Goal: Find contact information: Find contact information

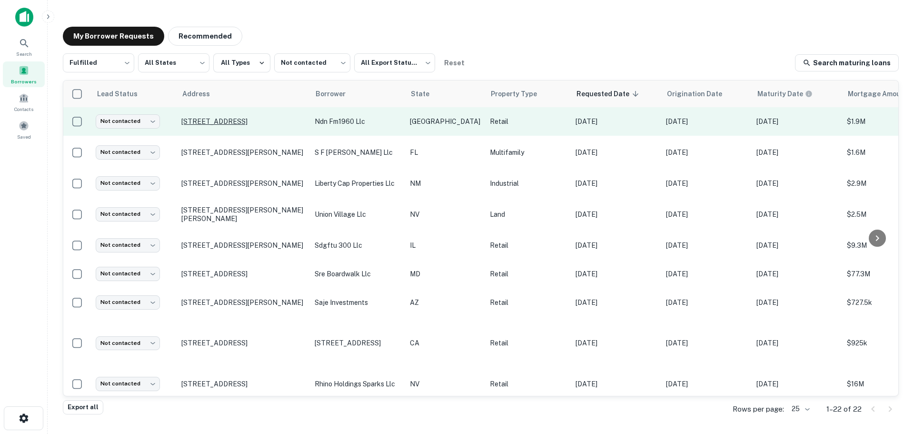
click at [269, 117] on p "[STREET_ADDRESS]" at bounding box center [243, 121] width 124 height 9
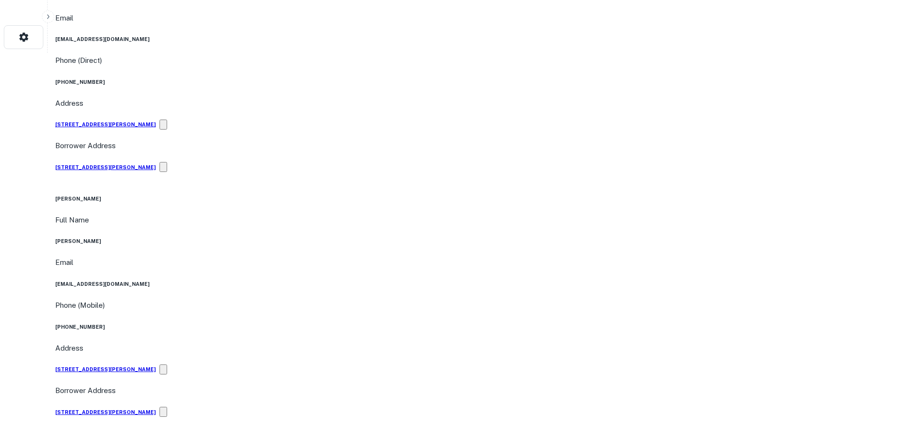
scroll to position [476, 0]
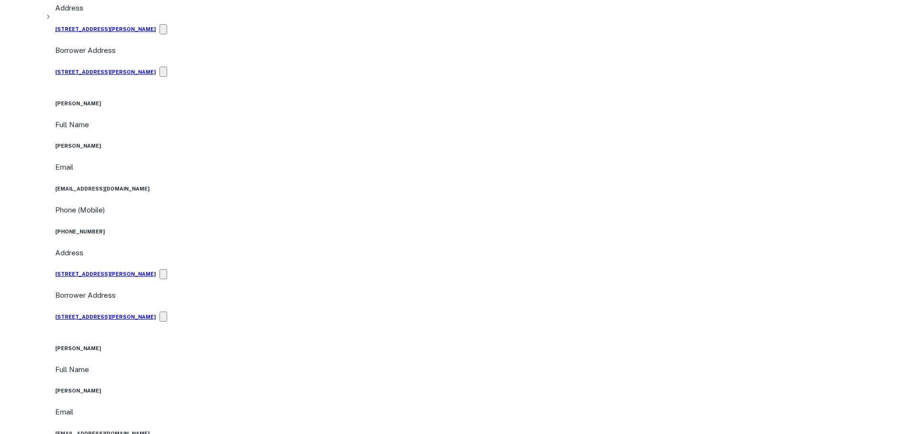
drag, startPoint x: 825, startPoint y: 300, endPoint x: 668, endPoint y: 252, distance: 163.8
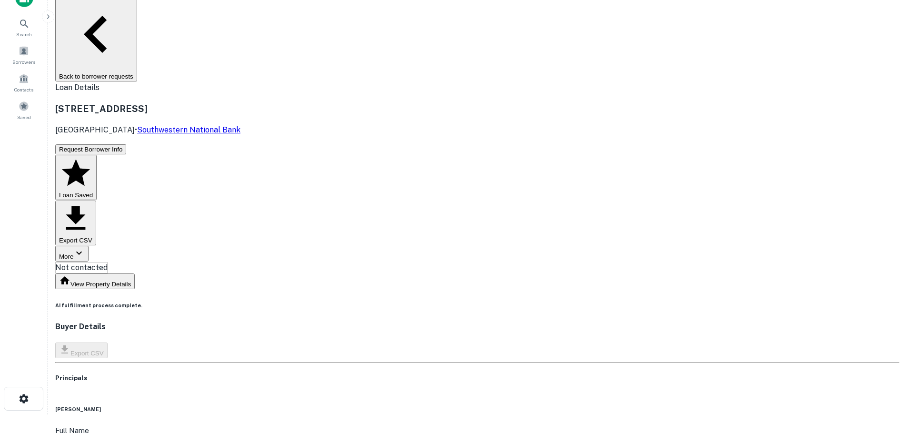
scroll to position [0, 0]
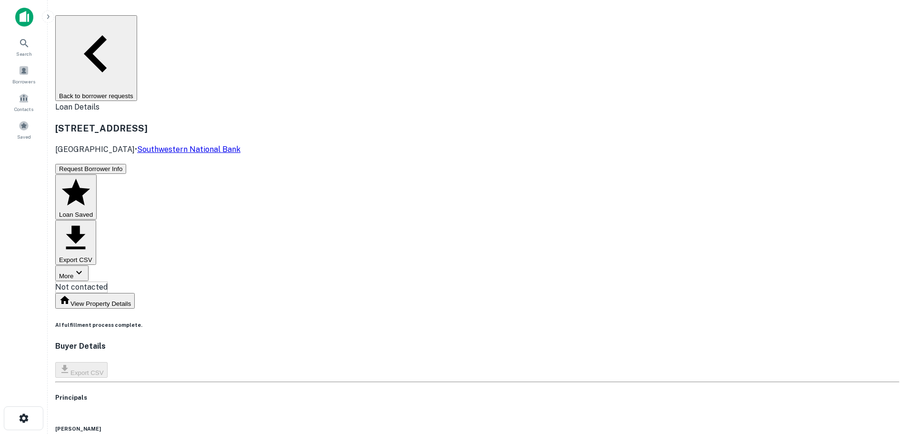
copy h6 "[PHONE_NUMBER]"
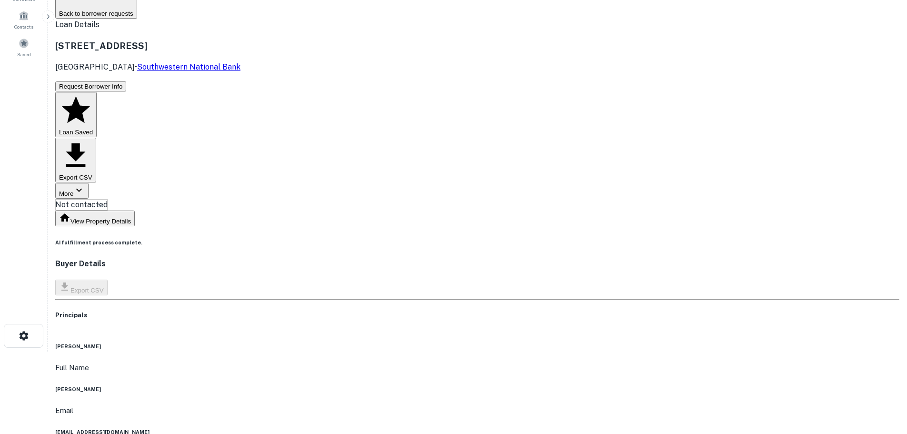
scroll to position [95, 0]
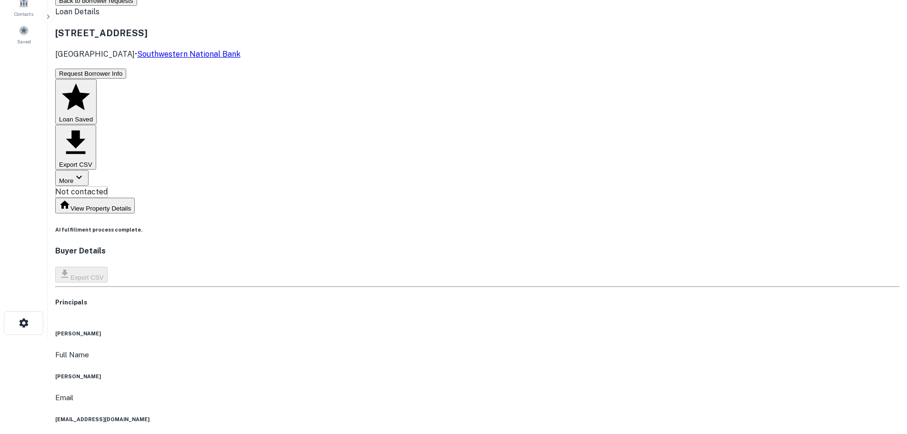
copy h6 "[PHONE_NUMBER]"
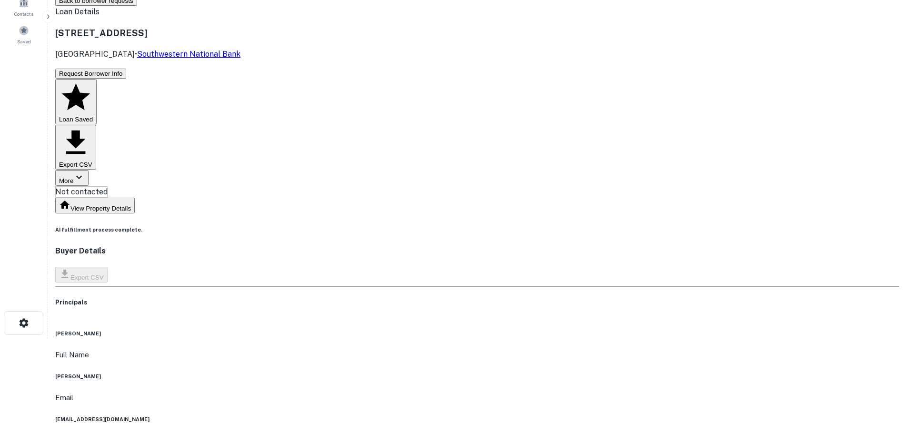
copy h6 "[PHONE_NUMBER]"
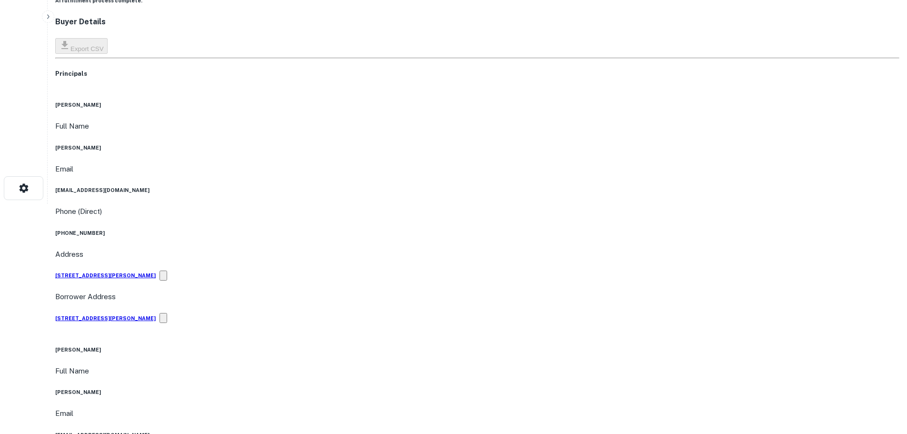
scroll to position [238, 0]
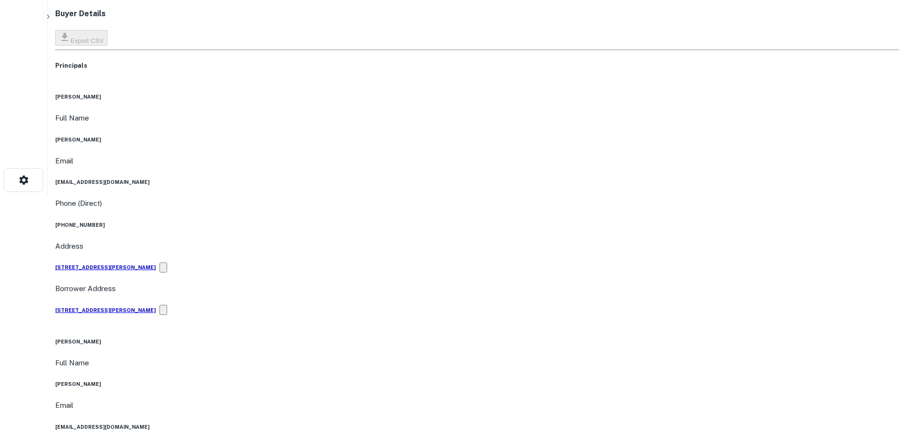
copy h6 "[PHONE_NUMBER]"
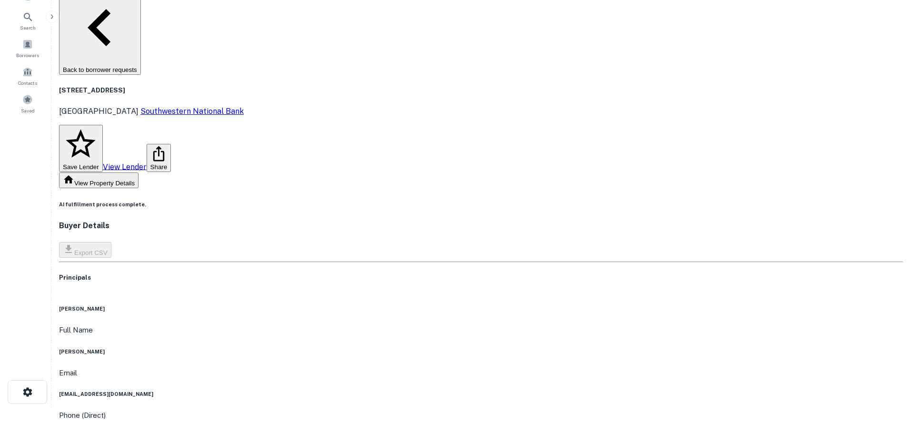
scroll to position [0, 0]
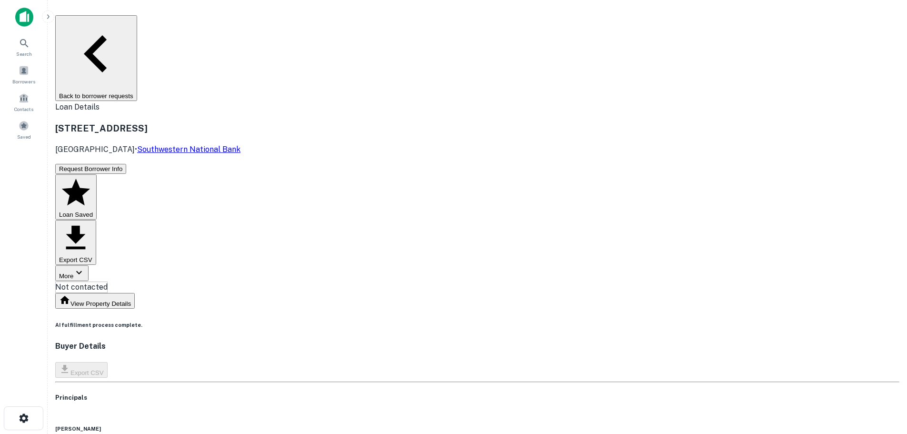
click at [137, 22] on button "Back to borrower requests" at bounding box center [96, 58] width 82 height 86
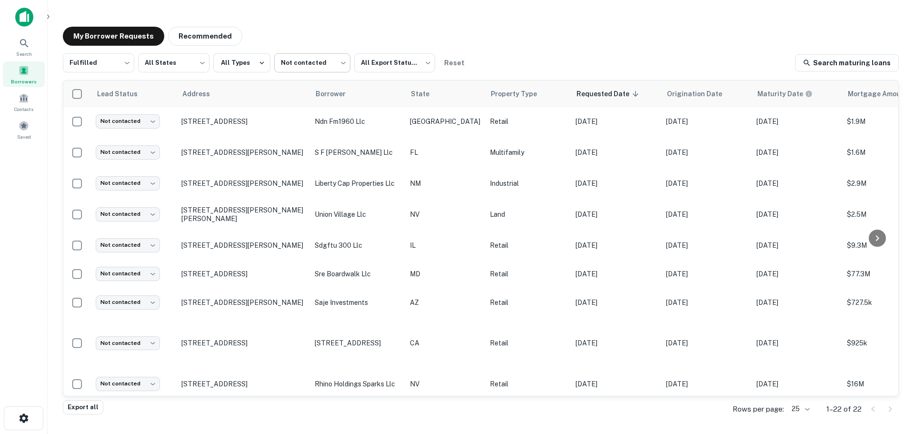
click at [293, 59] on body "Search Borrowers Contacts Saved My Borrower Requests Recommended Fulfilled ****…" at bounding box center [457, 217] width 914 height 434
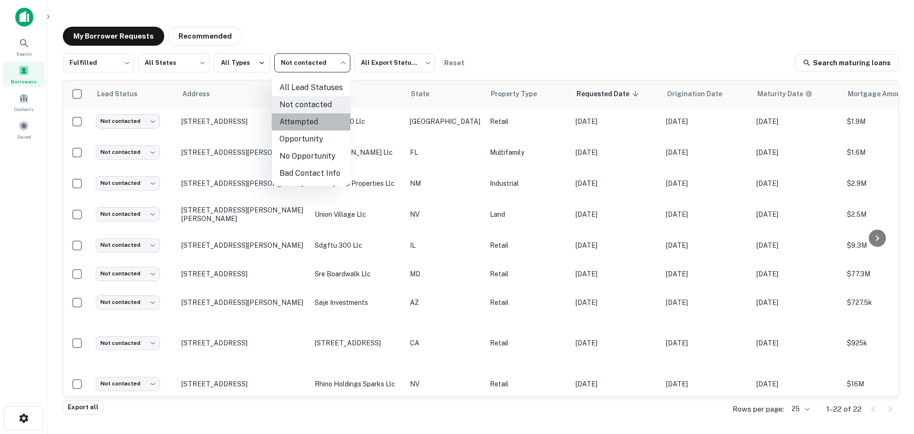
click at [308, 116] on li "Attempted" at bounding box center [311, 121] width 79 height 17
type input "*********"
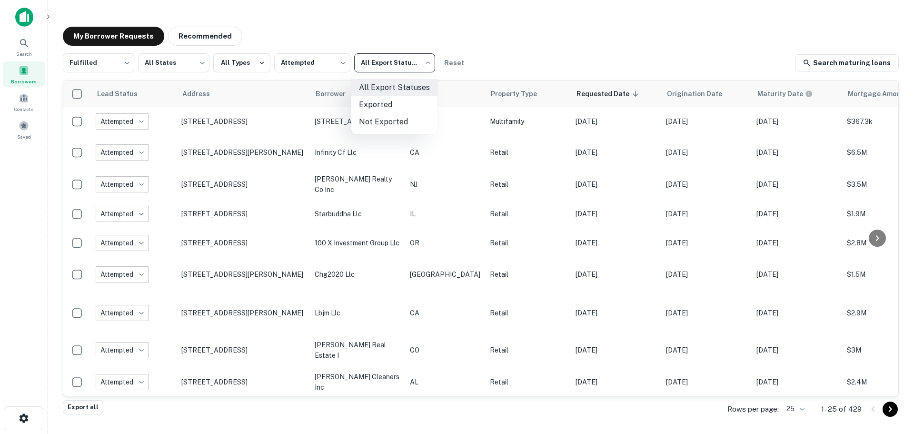
click at [417, 63] on body "Search Borrowers Contacts Saved My Borrower Requests Recommended Fulfilled ****…" at bounding box center [457, 217] width 914 height 434
click at [450, 23] on div at bounding box center [457, 217] width 914 height 434
click at [64, 409] on button "Export all" at bounding box center [83, 407] width 40 height 14
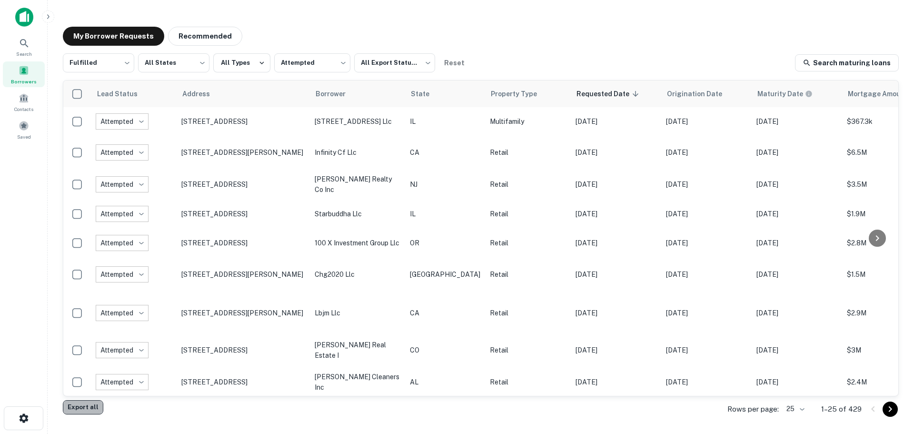
click at [83, 403] on button "Export all" at bounding box center [83, 407] width 40 height 14
